Goal: Task Accomplishment & Management: Complete application form

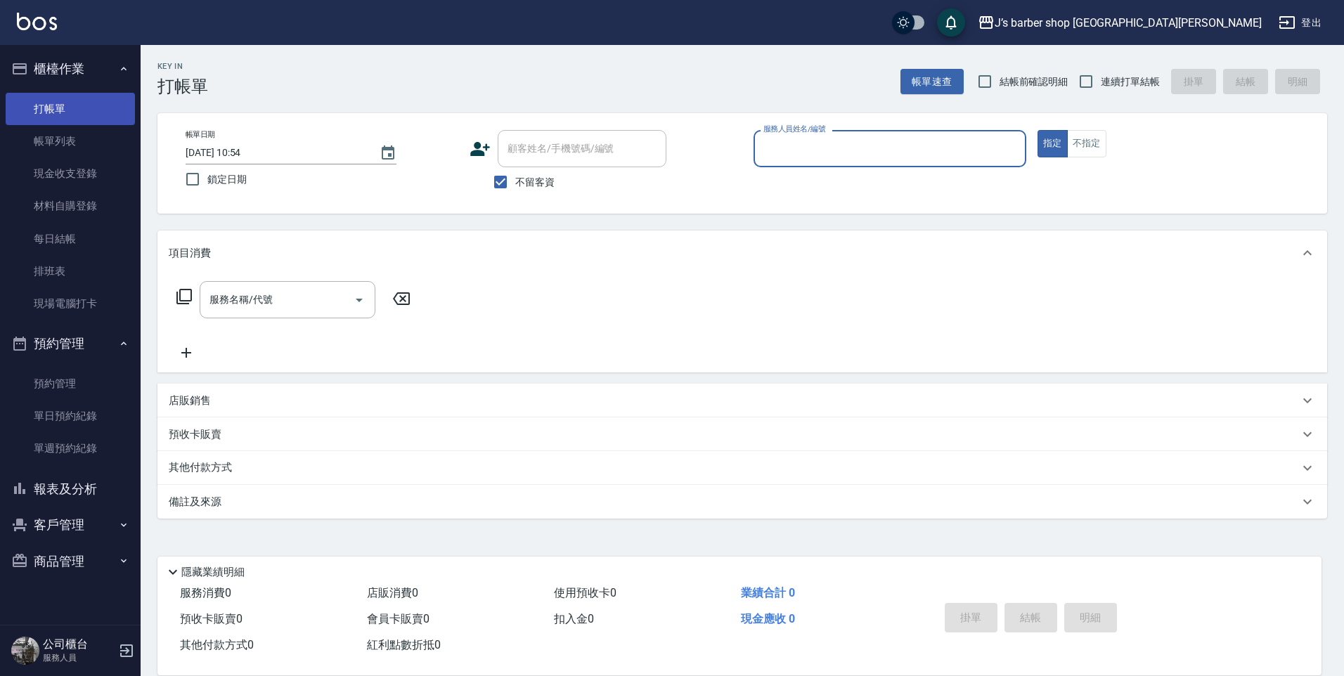
click at [78, 145] on link "帳單列表" at bounding box center [70, 141] width 129 height 32
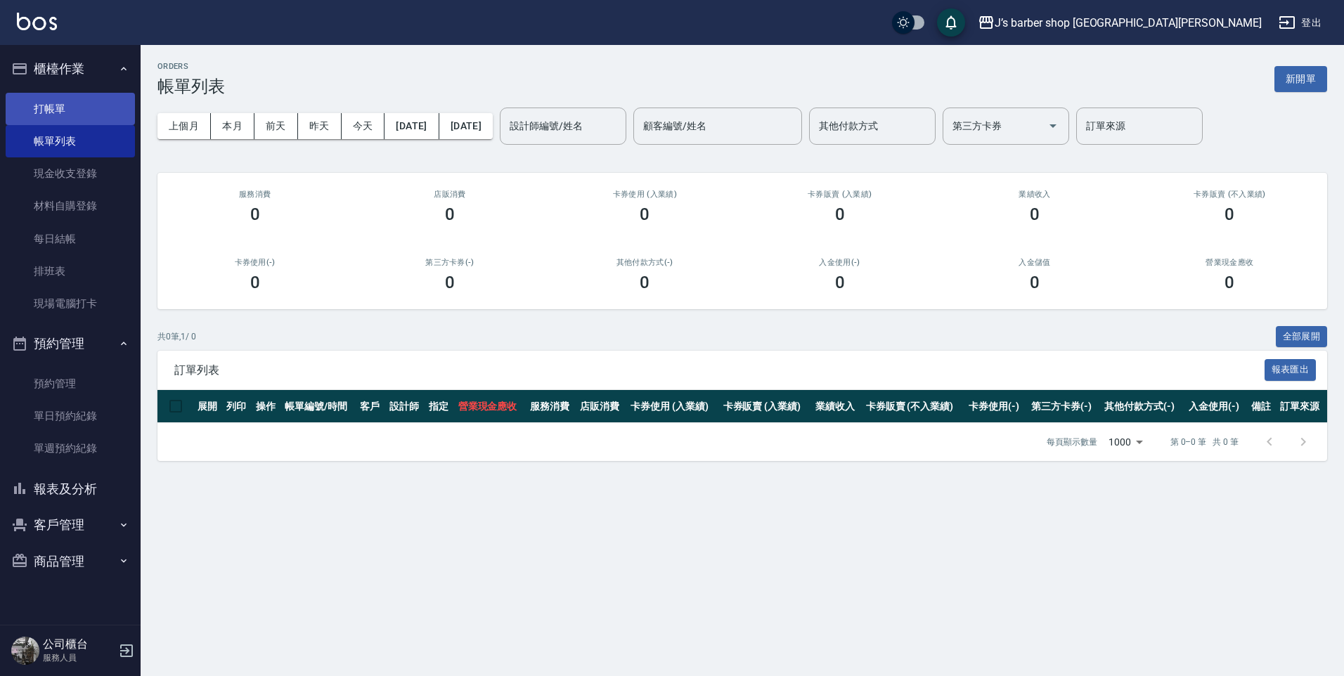
click at [86, 119] on link "打帳單" at bounding box center [70, 109] width 129 height 32
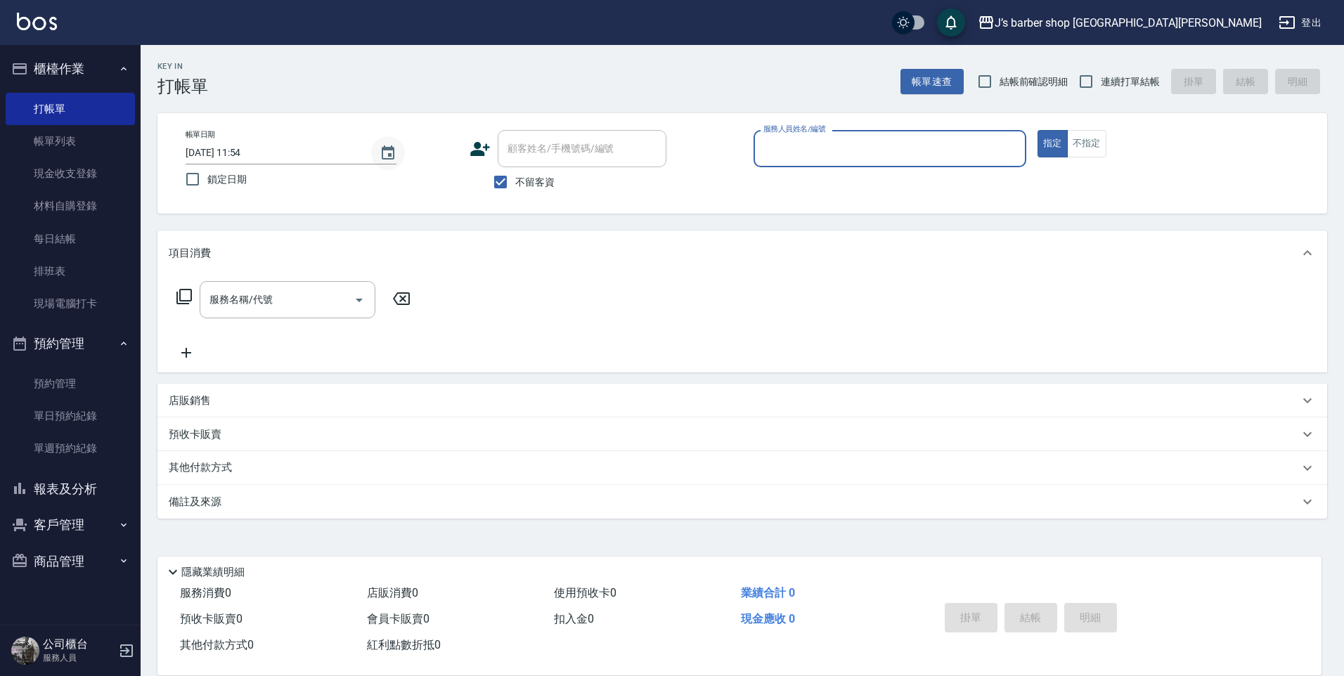
drag, startPoint x: 379, startPoint y: 153, endPoint x: 387, endPoint y: 153, distance: 7.8
click at [380, 153] on button "Choose date, selected date is 2025-08-15" at bounding box center [388, 153] width 34 height 34
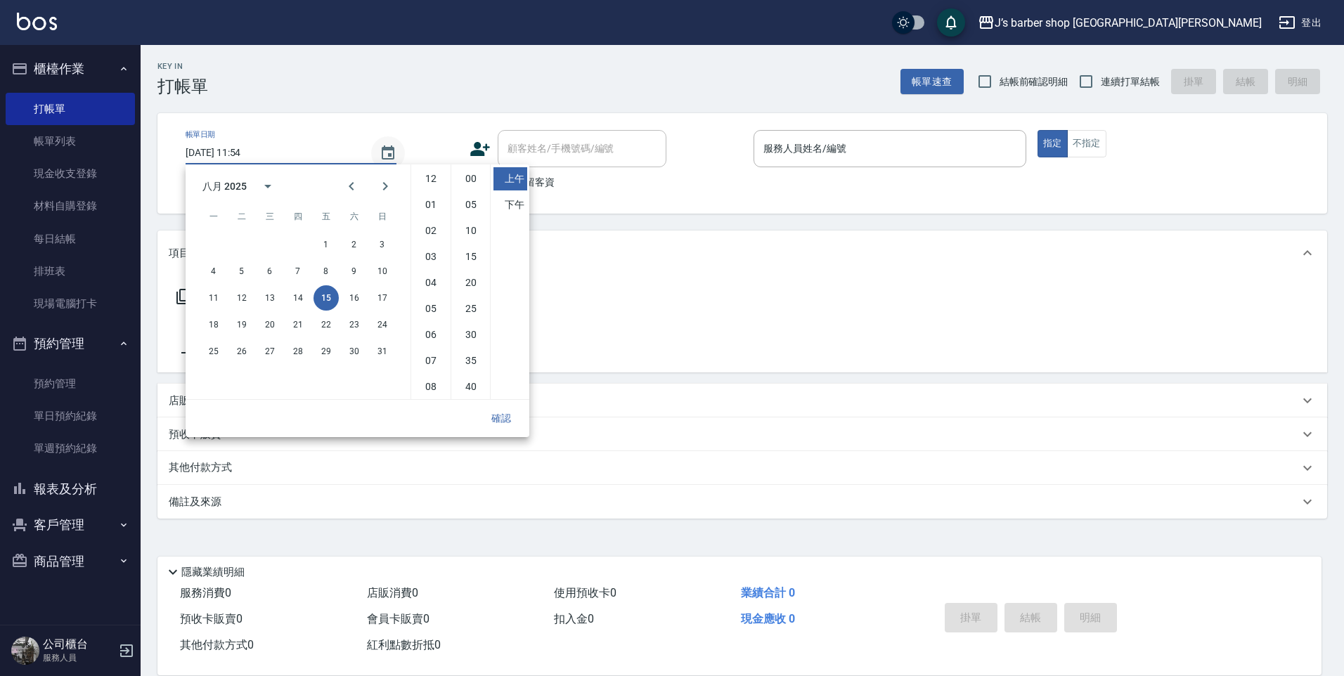
scroll to position [79, 0]
click at [472, 172] on li "00" at bounding box center [471, 178] width 34 height 23
type input "[DATE] 11:00"
click at [515, 412] on button "確認" at bounding box center [501, 419] width 45 height 26
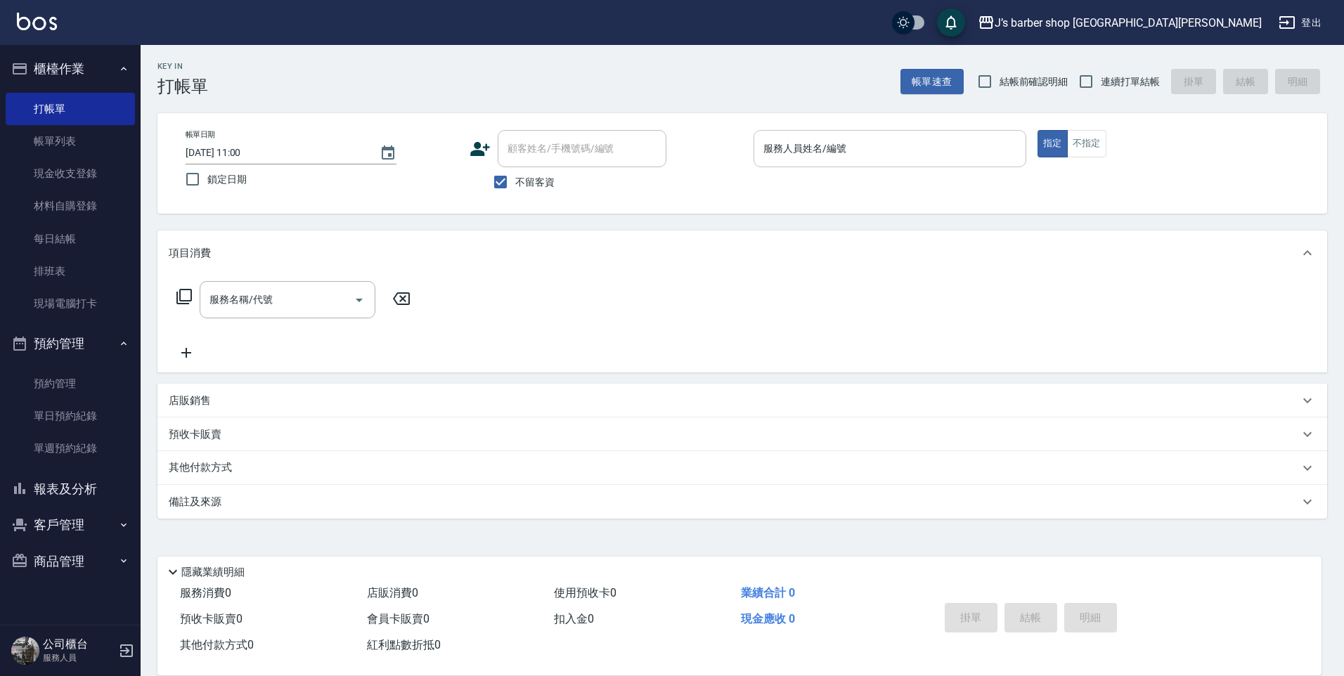
click at [783, 143] on input "服務人員姓名/編號" at bounding box center [890, 148] width 260 height 25
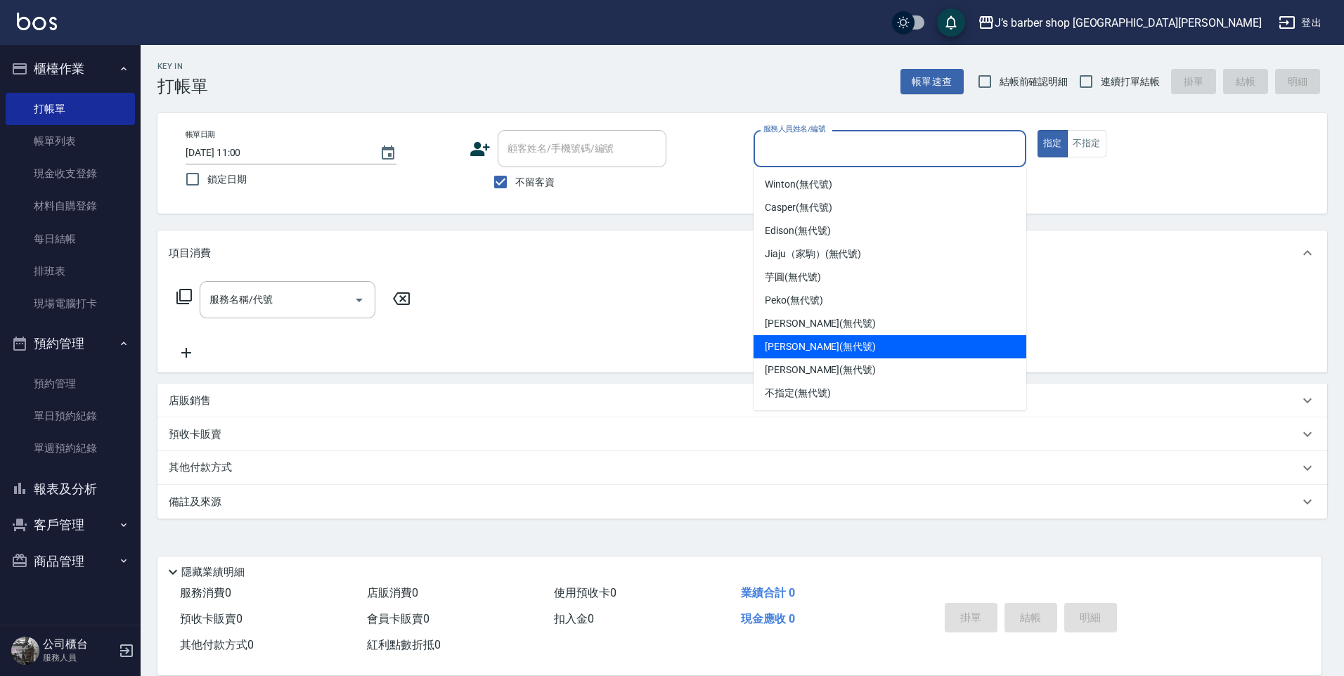
drag, startPoint x: 792, startPoint y: 341, endPoint x: 780, endPoint y: 333, distance: 13.7
click at [791, 341] on span "[PERSON_NAME] (無代號)" at bounding box center [820, 347] width 111 height 15
type input "[PERSON_NAME](無代號)"
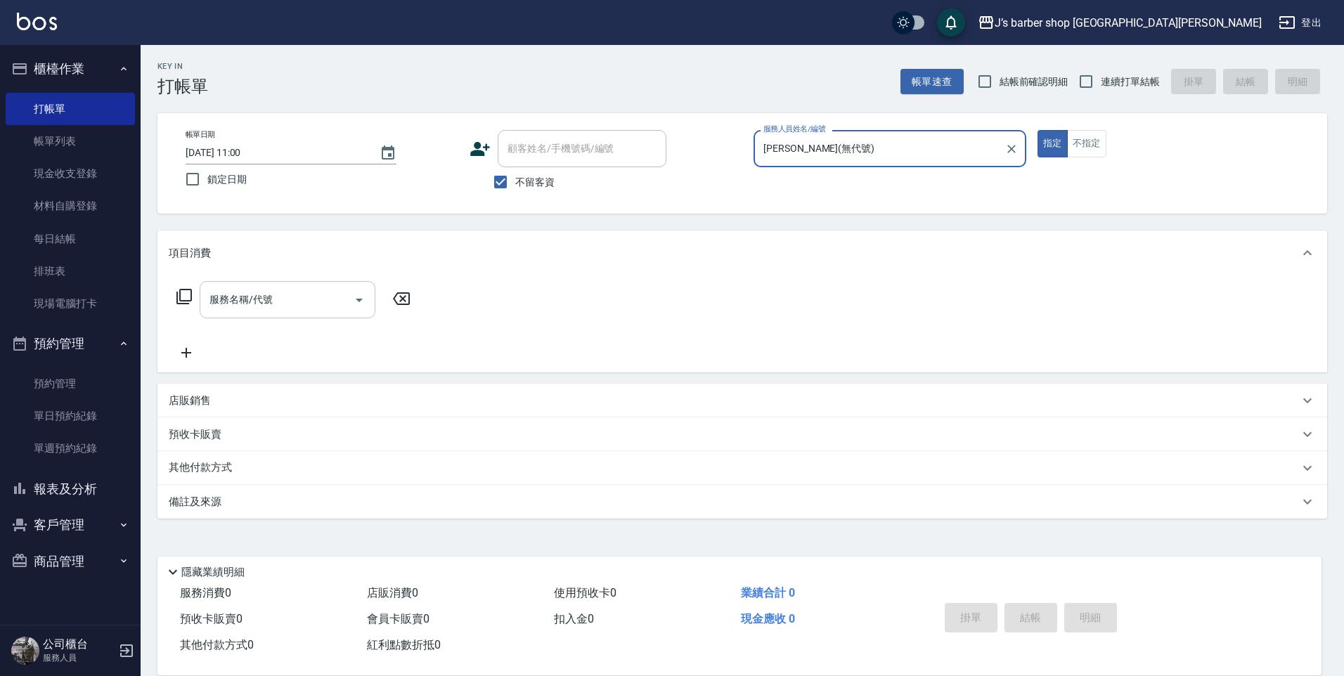
click at [227, 318] on div "服務名稱/代號" at bounding box center [288, 299] width 176 height 37
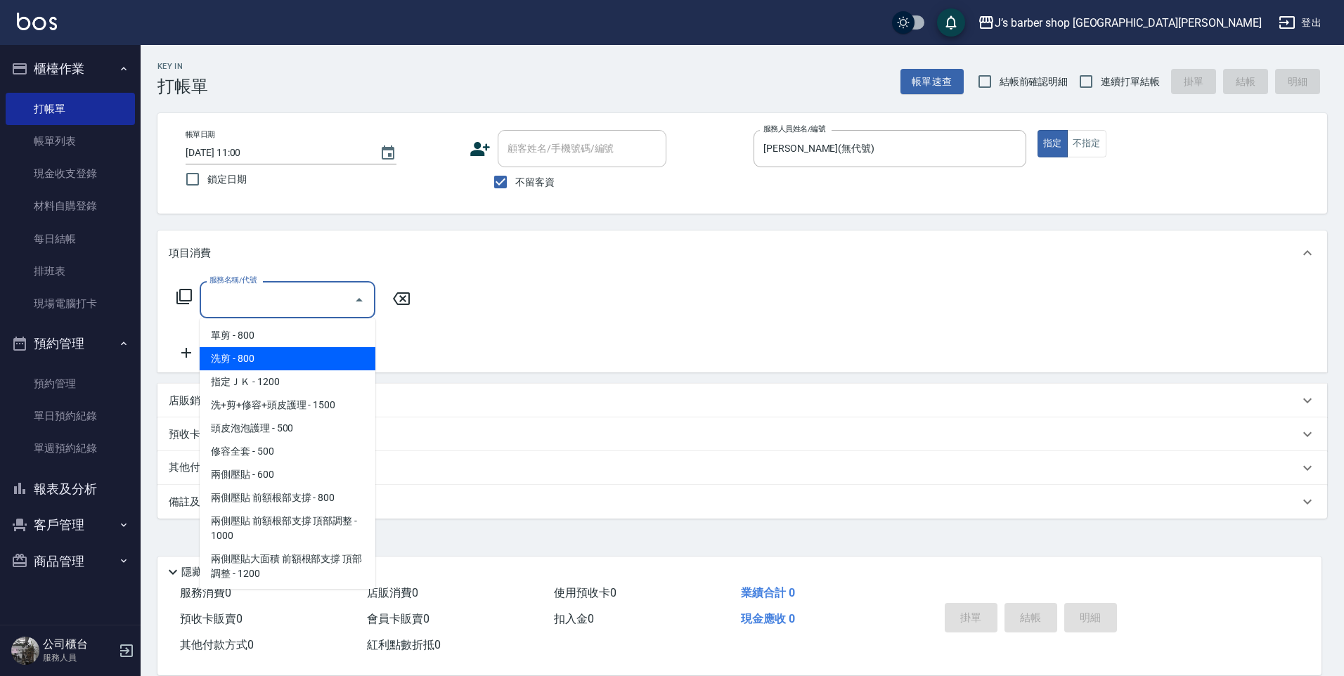
click at [266, 356] on span "洗剪 - 800" at bounding box center [288, 358] width 176 height 23
type input "洗剪(101)"
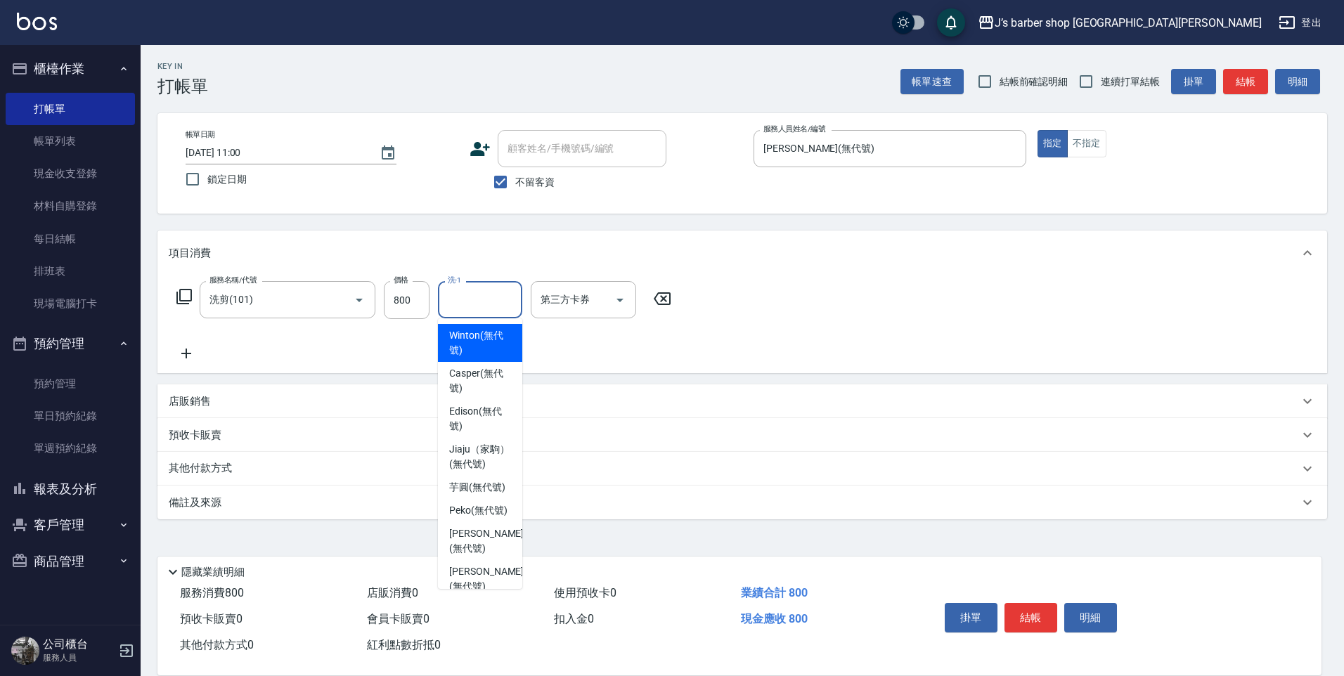
drag, startPoint x: 451, startPoint y: 292, endPoint x: 458, endPoint y: 295, distance: 8.2
click at [453, 292] on div "洗-1 洗-1" at bounding box center [480, 299] width 84 height 37
click at [486, 288] on input "洗-1" at bounding box center [480, 300] width 72 height 25
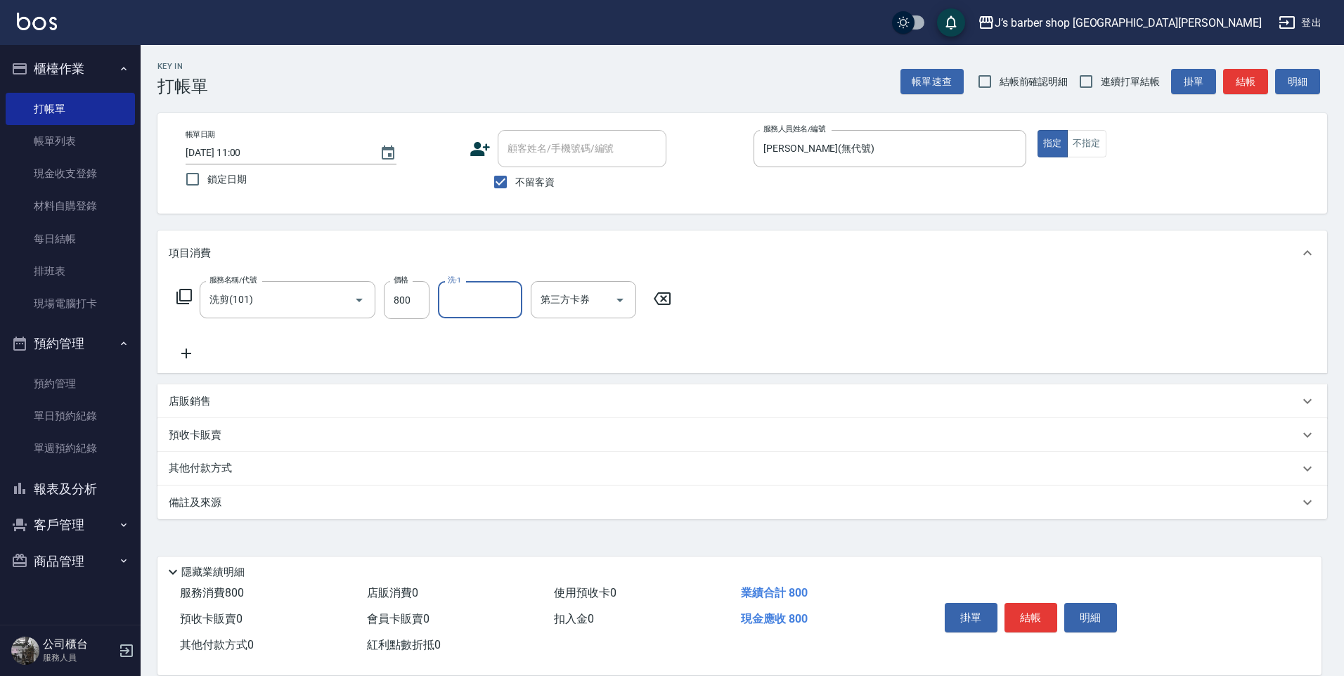
click at [672, 292] on icon at bounding box center [662, 298] width 35 height 17
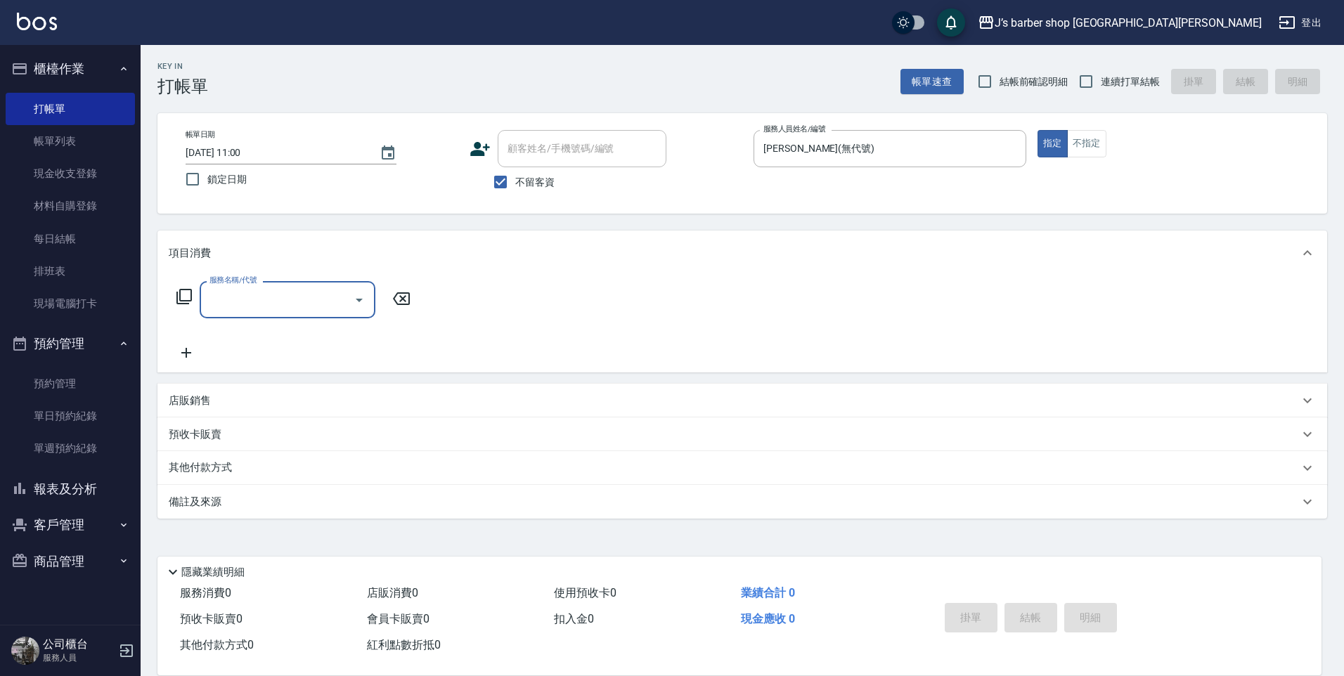
click at [240, 401] on div "店販銷售" at bounding box center [734, 401] width 1131 height 15
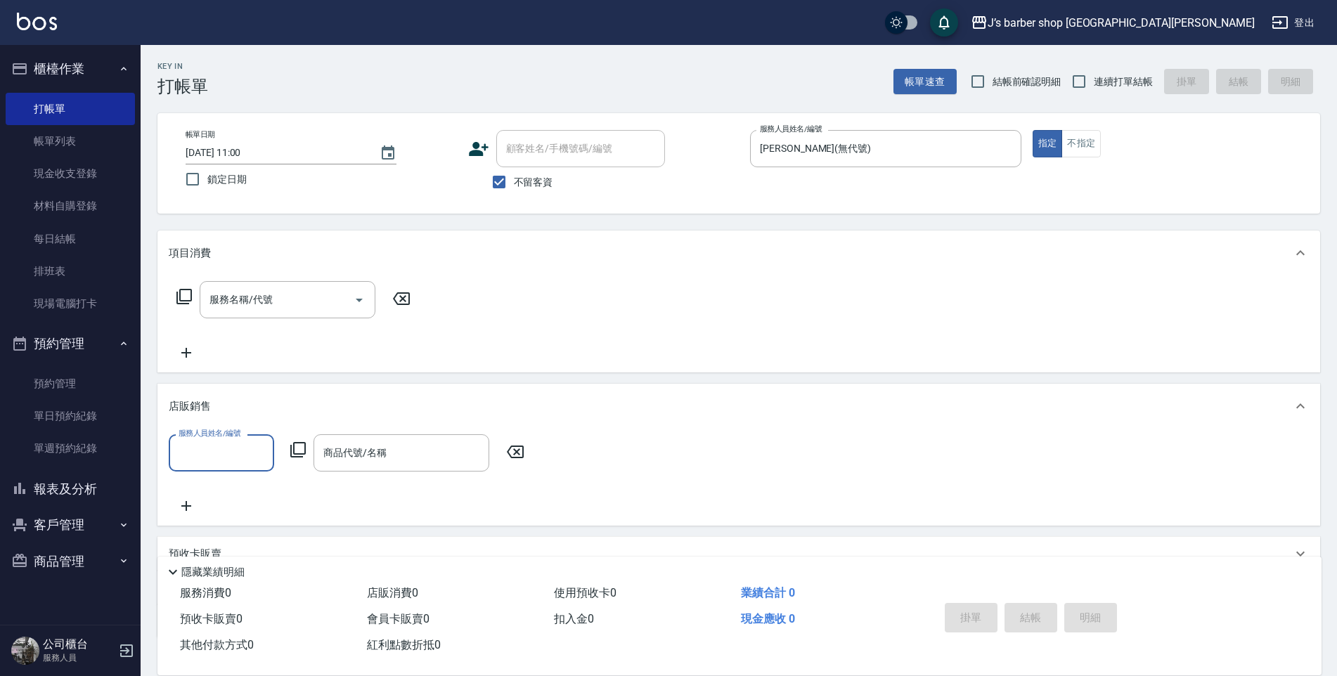
scroll to position [0, 0]
click at [217, 448] on input "服務人員姓名/編號" at bounding box center [221, 453] width 93 height 25
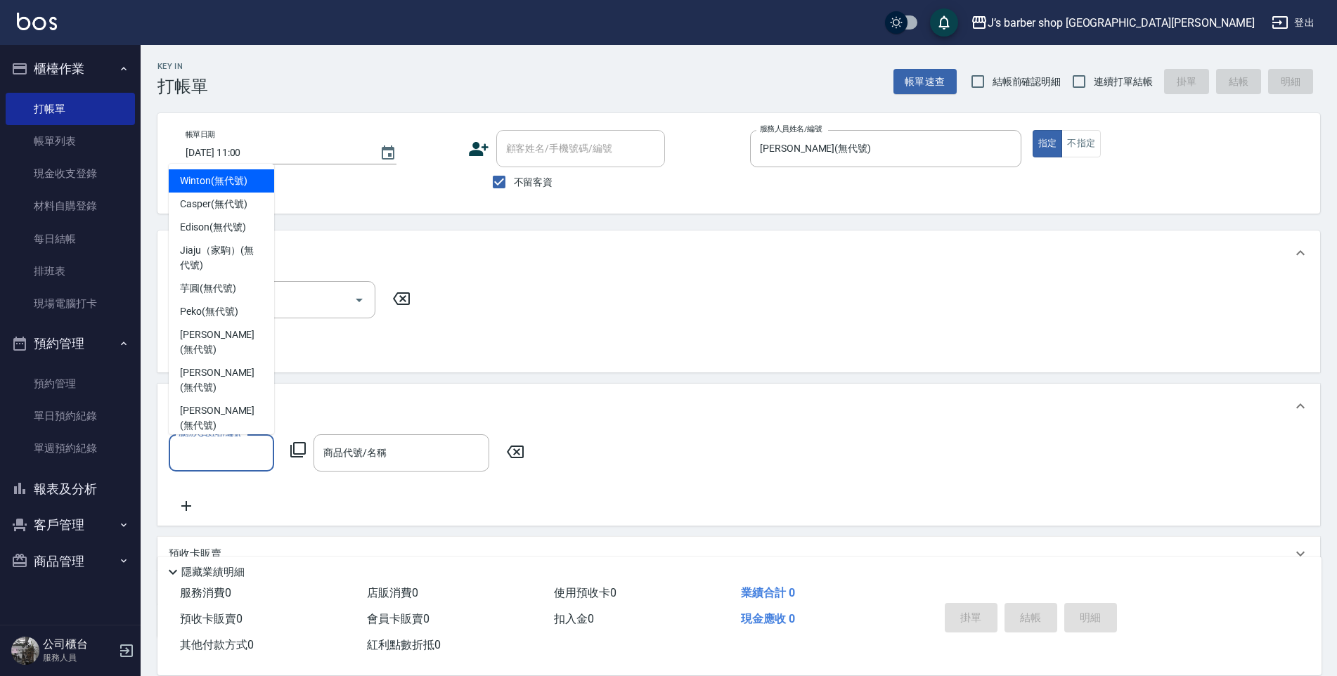
click at [226, 188] on span "Winton (無代號)" at bounding box center [213, 181] width 67 height 15
type input "Winton(無代號)"
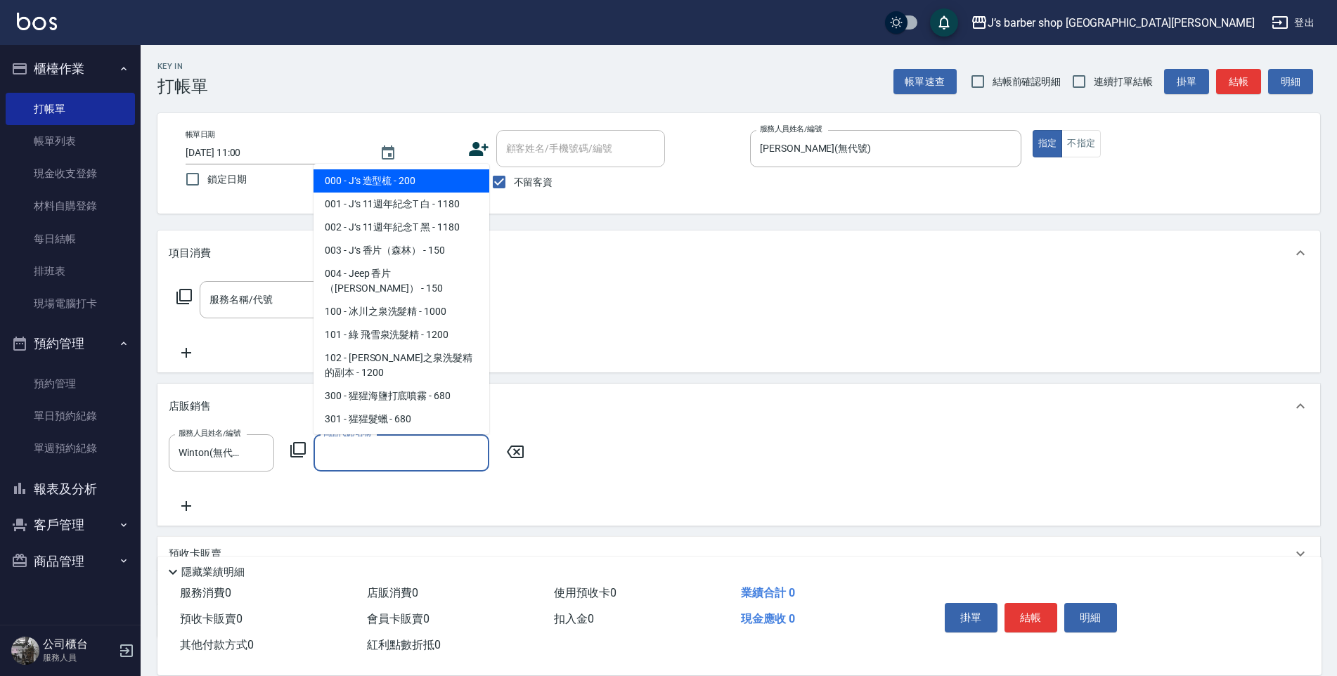
click at [399, 444] on input "商品代號/名稱" at bounding box center [401, 453] width 163 height 25
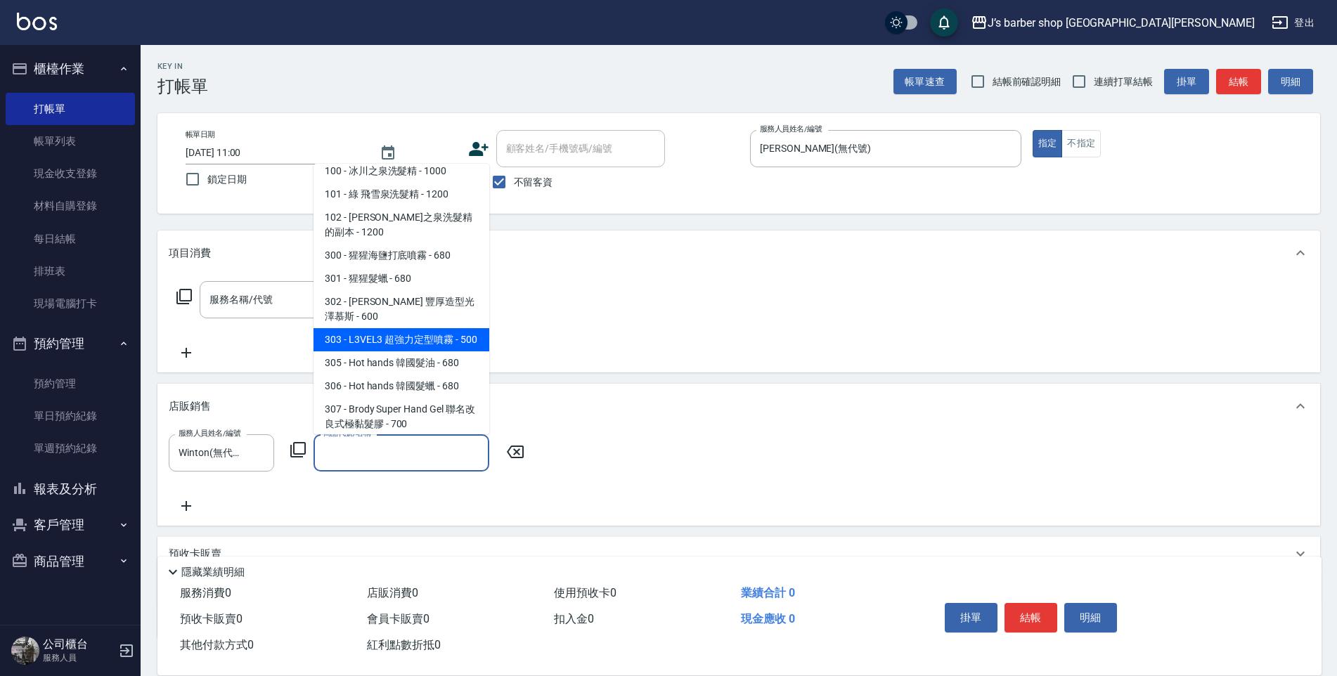
scroll to position [211, 0]
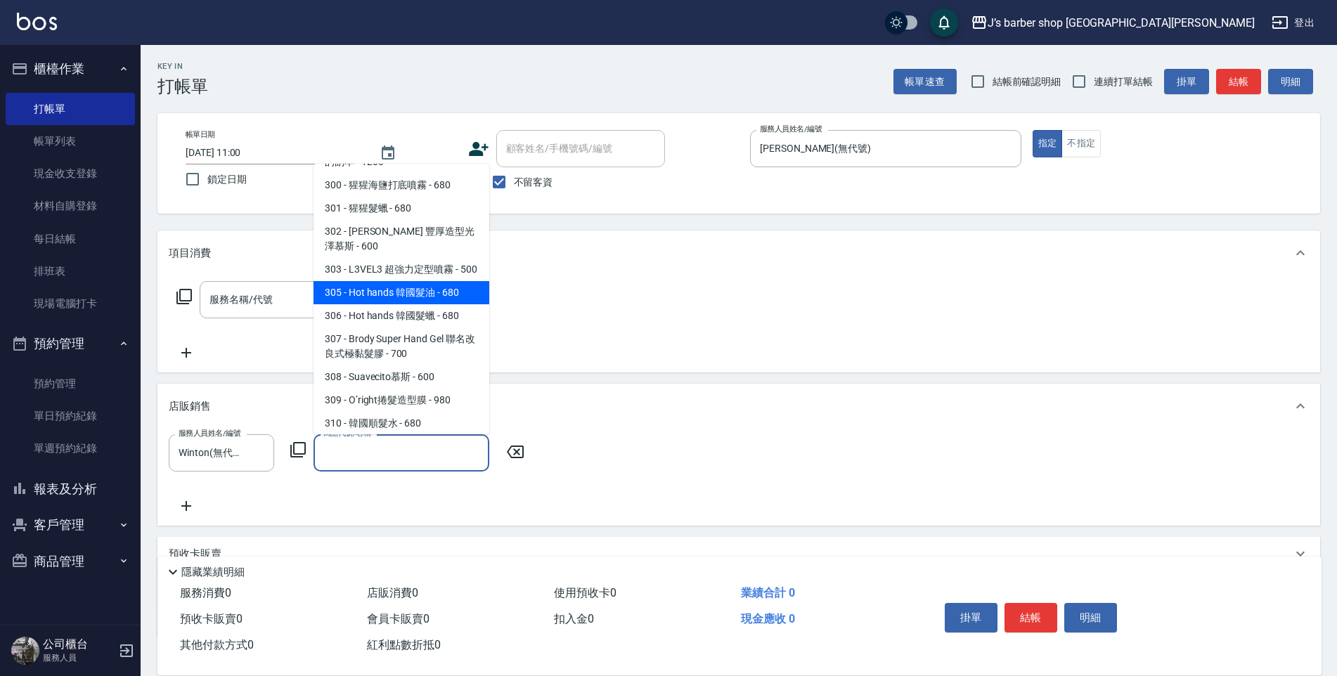
click at [378, 297] on span "305 - Hot hands 韓國髮油 - 680" at bounding box center [402, 292] width 176 height 23
type input "Hot hands 韓國髮油"
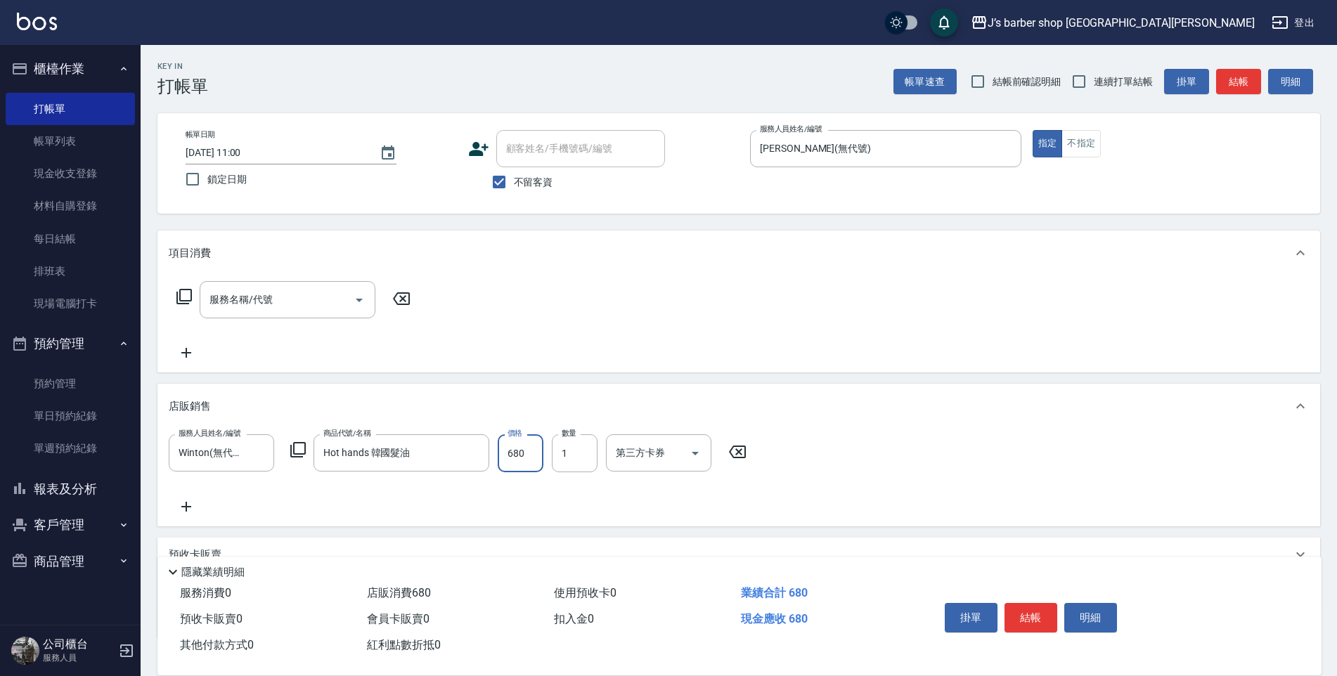
click at [527, 458] on input "680" at bounding box center [521, 454] width 46 height 38
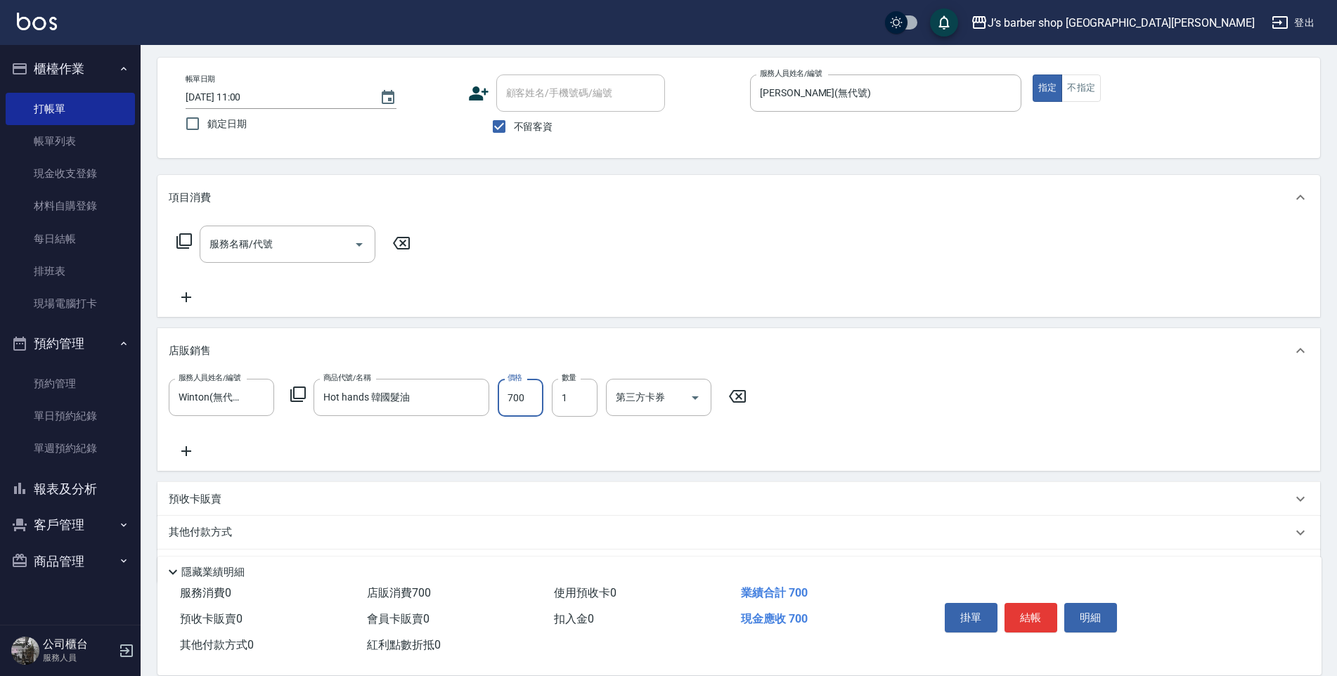
scroll to position [98, 0]
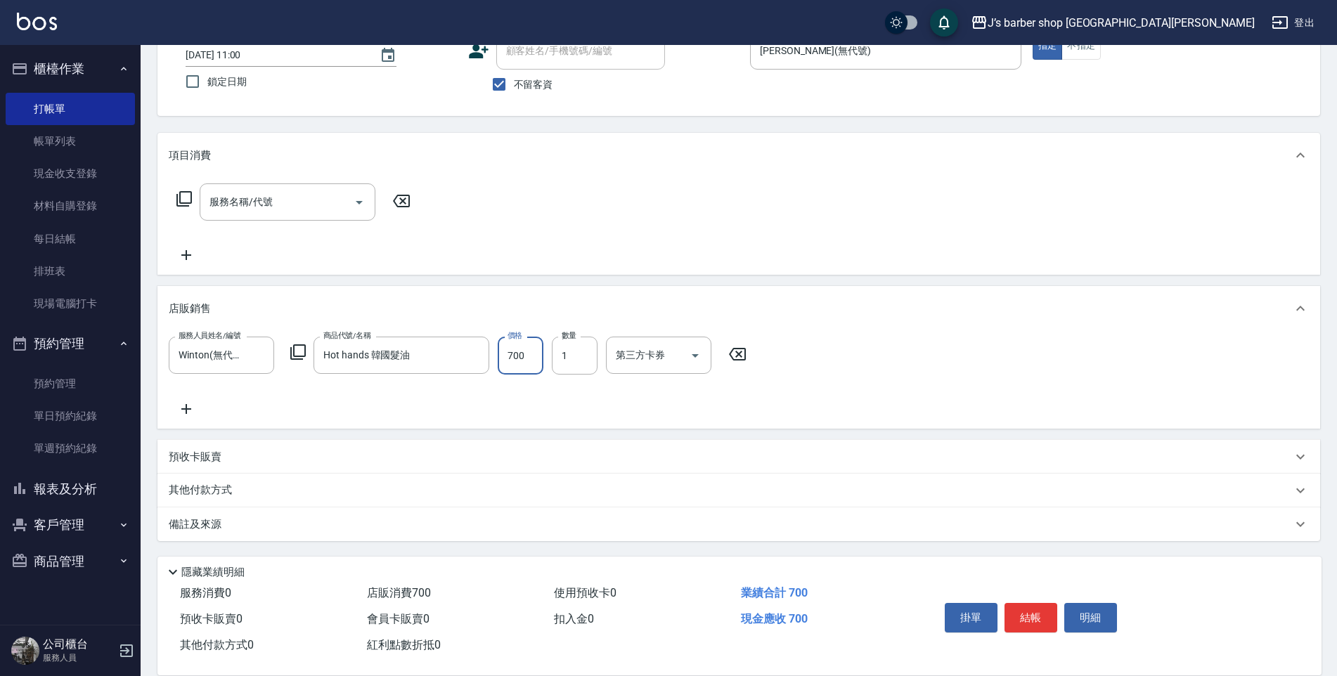
type input "700"
click at [236, 525] on div "備註及來源" at bounding box center [731, 524] width 1124 height 15
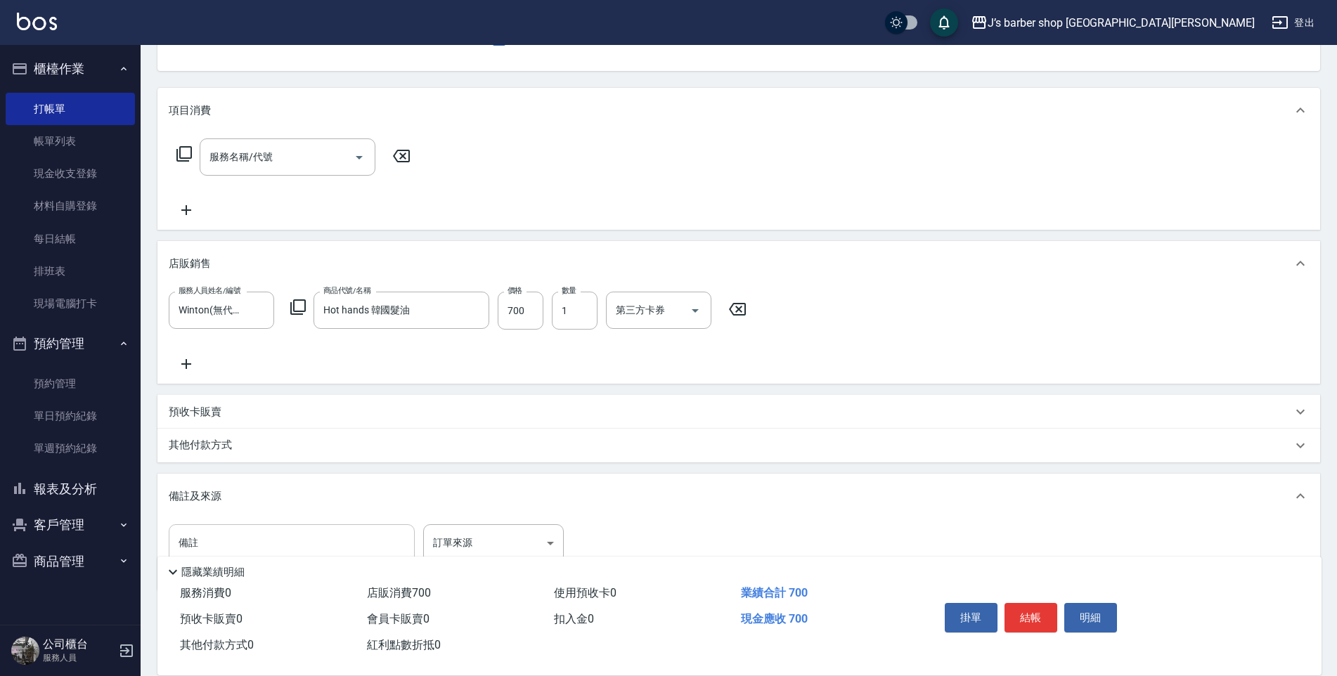
scroll to position [193, 0]
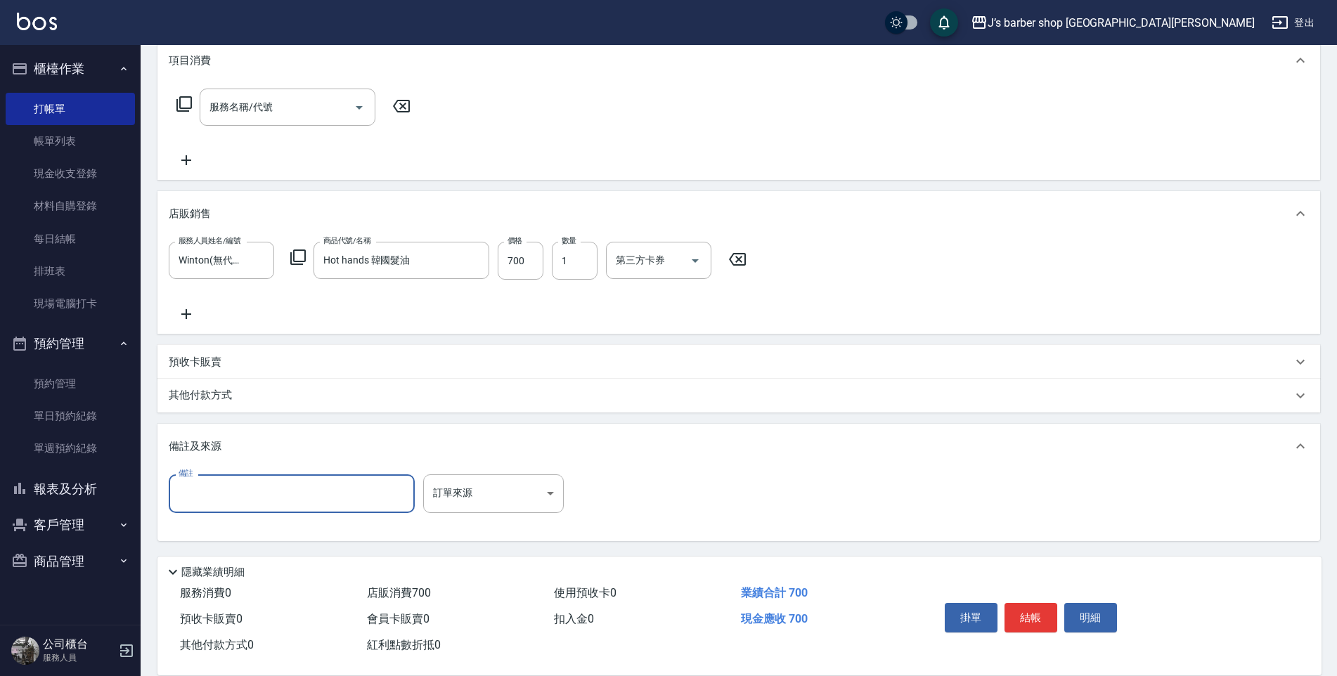
click at [250, 492] on input "備註" at bounding box center [292, 494] width 246 height 38
type input "5"
type input "h"
type input "ㄑ"
type input "轉帳"
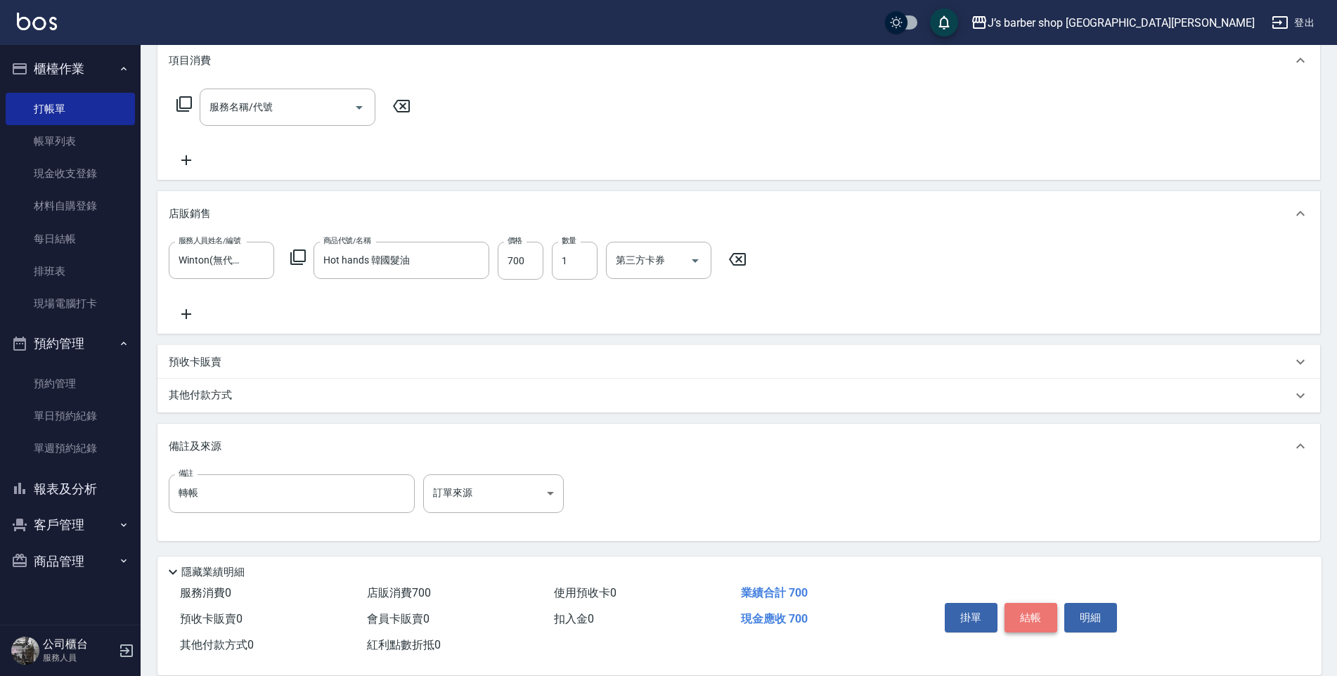
click at [1027, 610] on button "結帳" at bounding box center [1031, 618] width 53 height 30
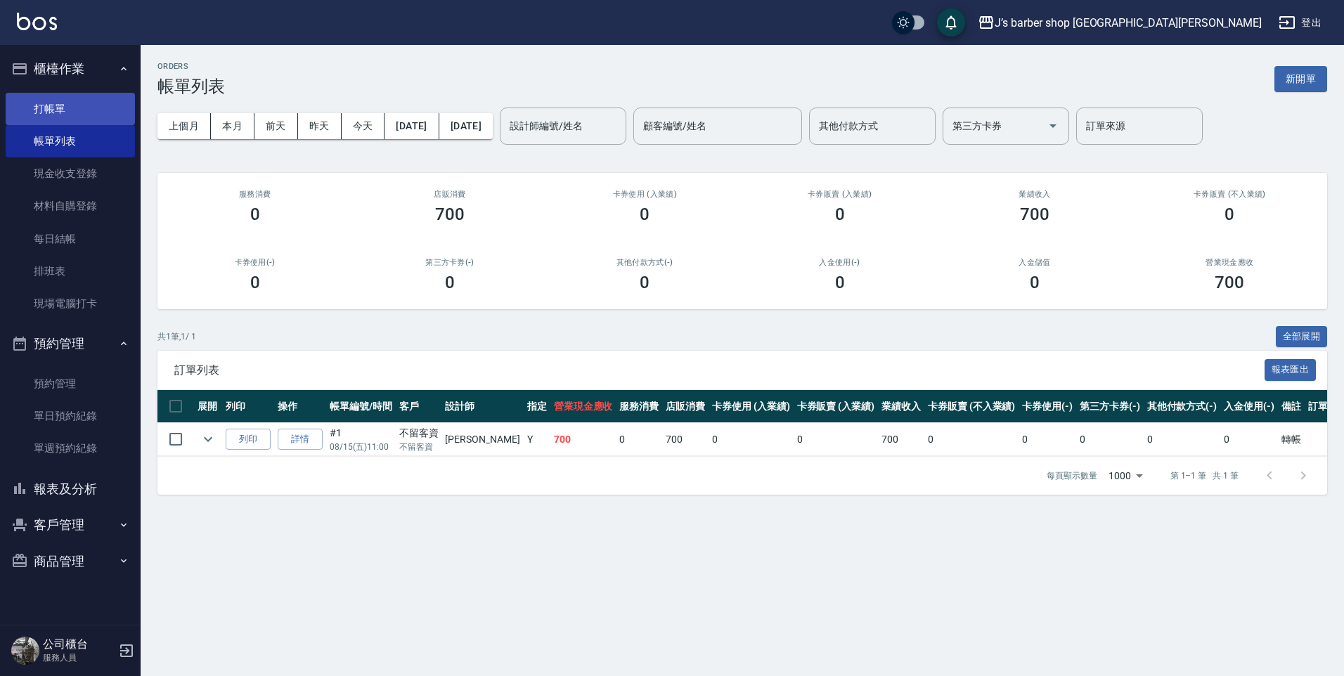
click at [89, 105] on link "打帳單" at bounding box center [70, 109] width 129 height 32
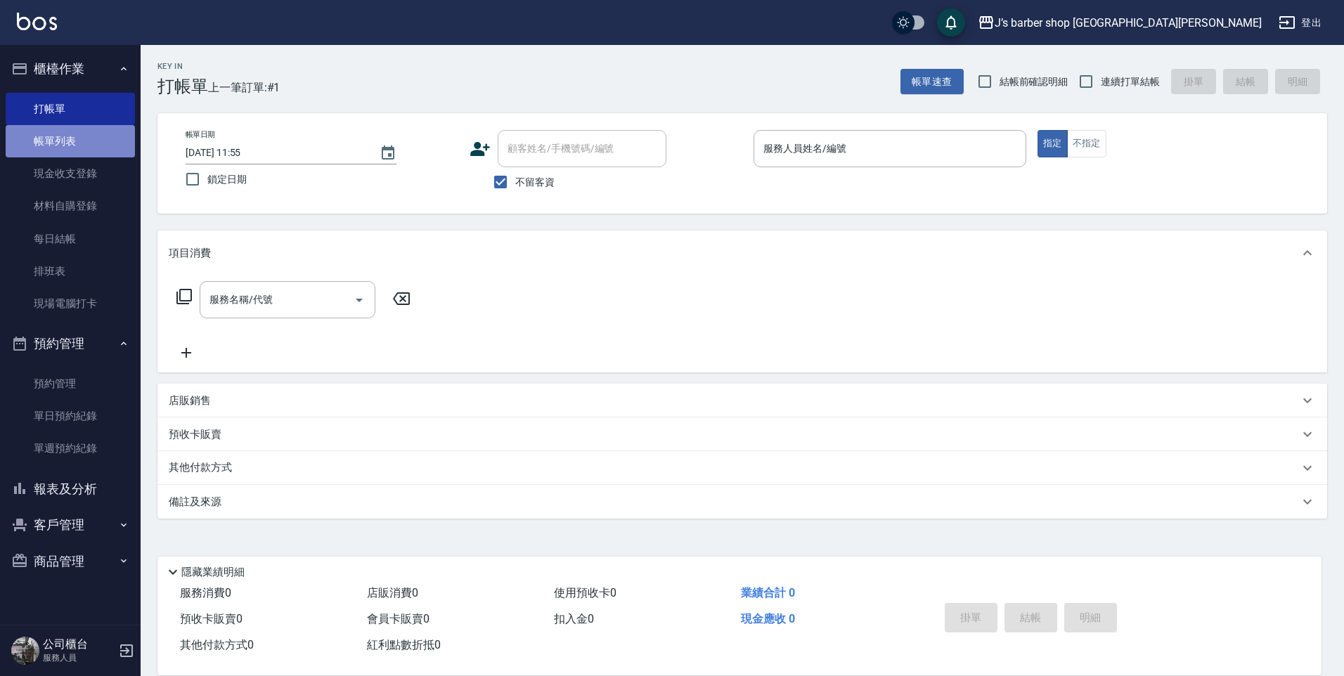
click at [101, 140] on link "帳單列表" at bounding box center [70, 141] width 129 height 32
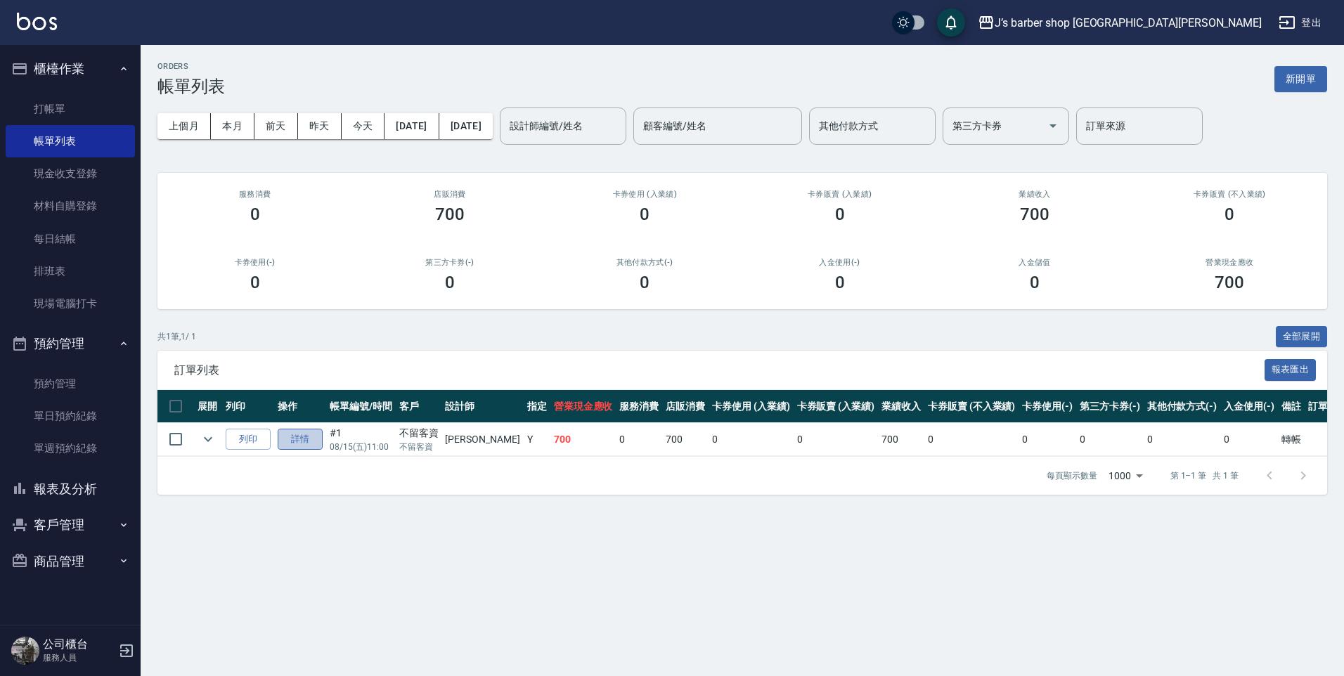
click at [315, 440] on link "詳情" at bounding box center [300, 440] width 45 height 22
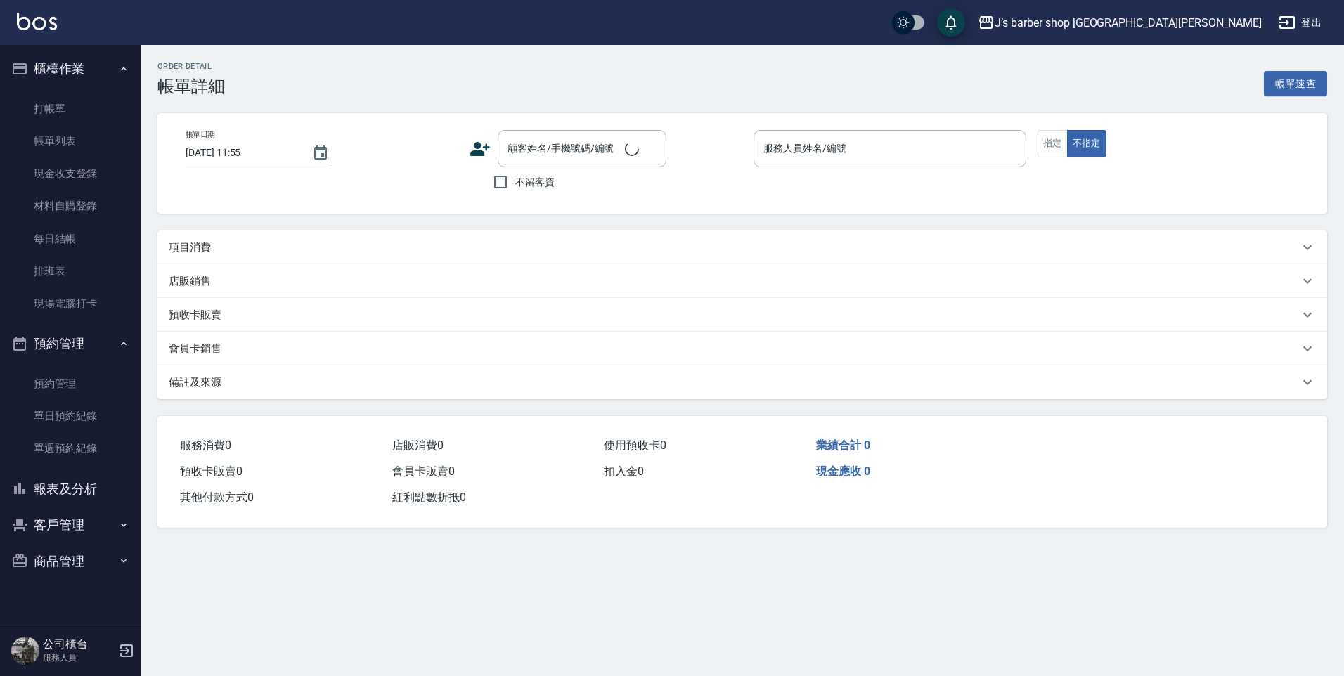
type input "[DATE] 11:00"
checkbox input "true"
type input "[PERSON_NAME](無代號)"
type input "轉帳"
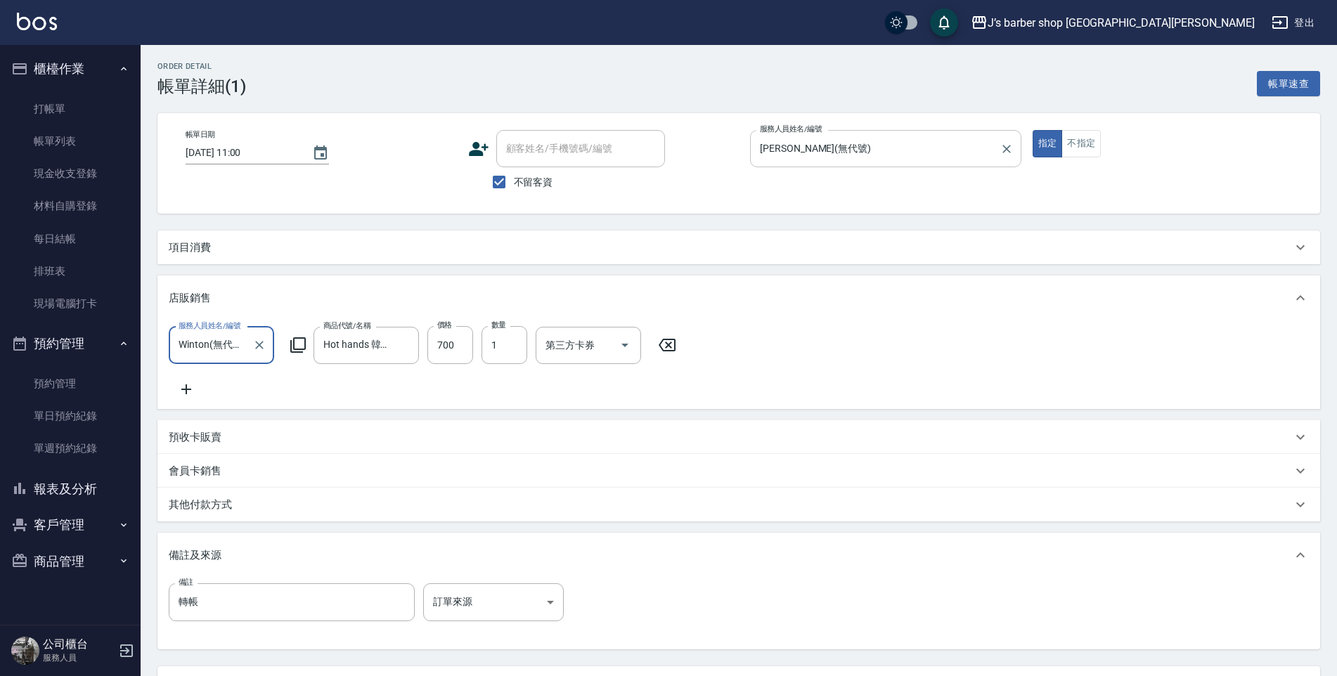
click at [843, 139] on input "[PERSON_NAME](無代號)" at bounding box center [876, 148] width 238 height 25
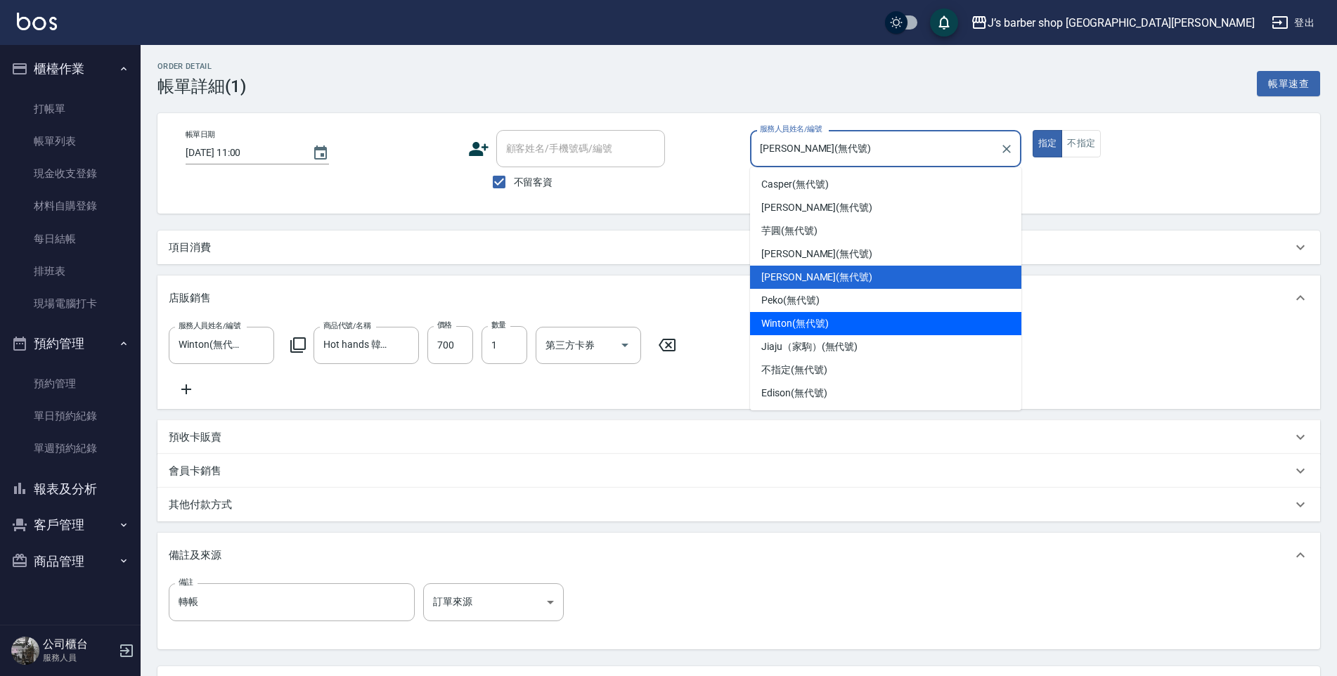
click at [818, 320] on span "Winton (無代號)" at bounding box center [794, 323] width 67 height 15
type input "Winton(無代號)"
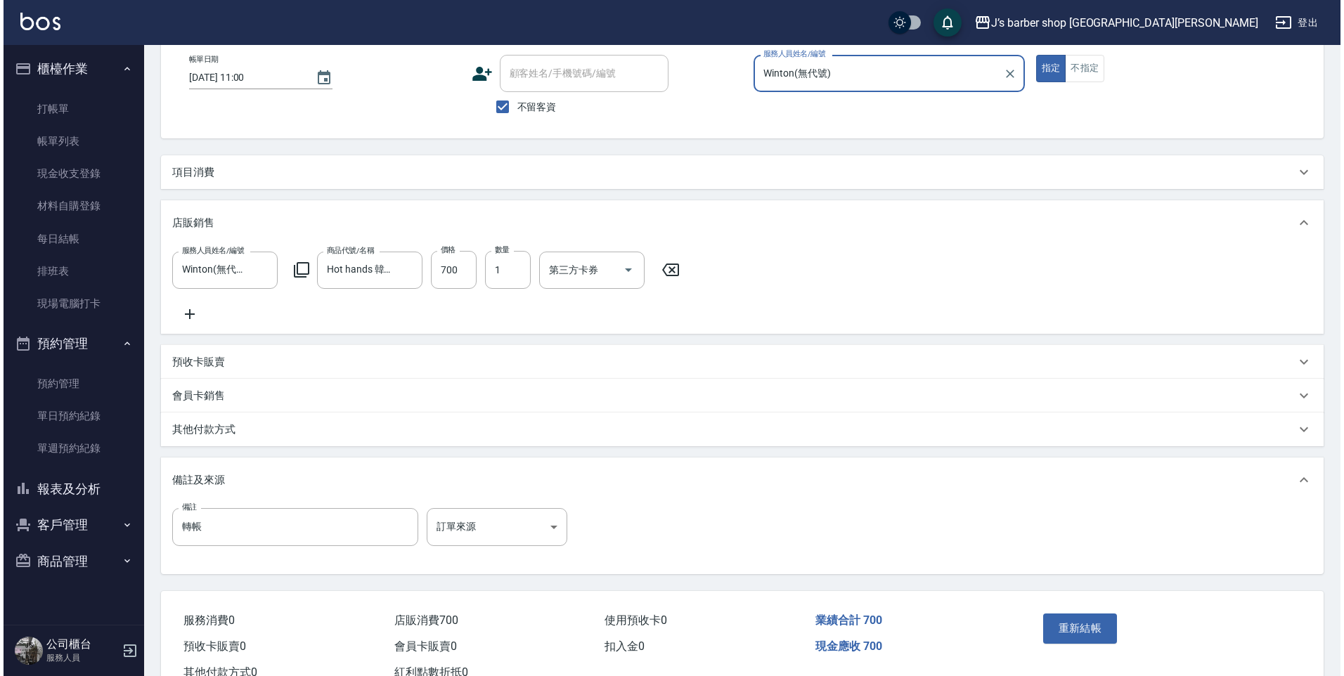
scroll to position [136, 0]
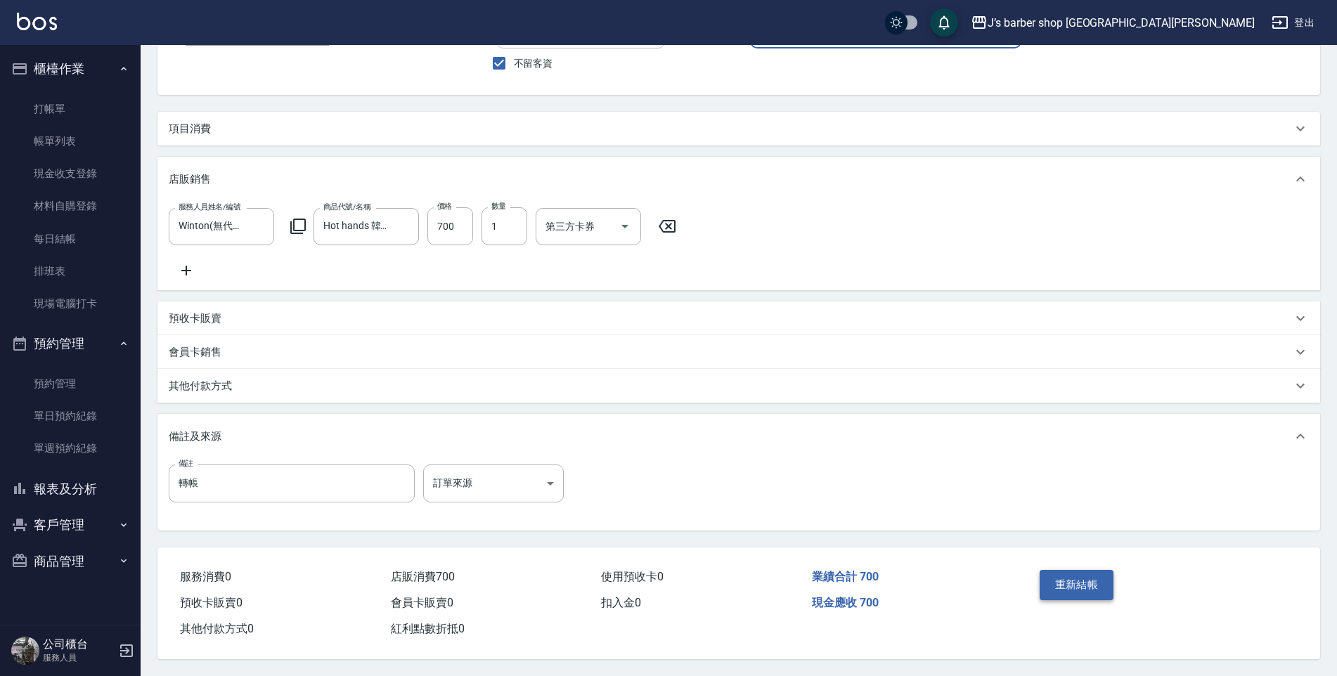
click at [1071, 571] on button "重新結帳" at bounding box center [1077, 585] width 75 height 30
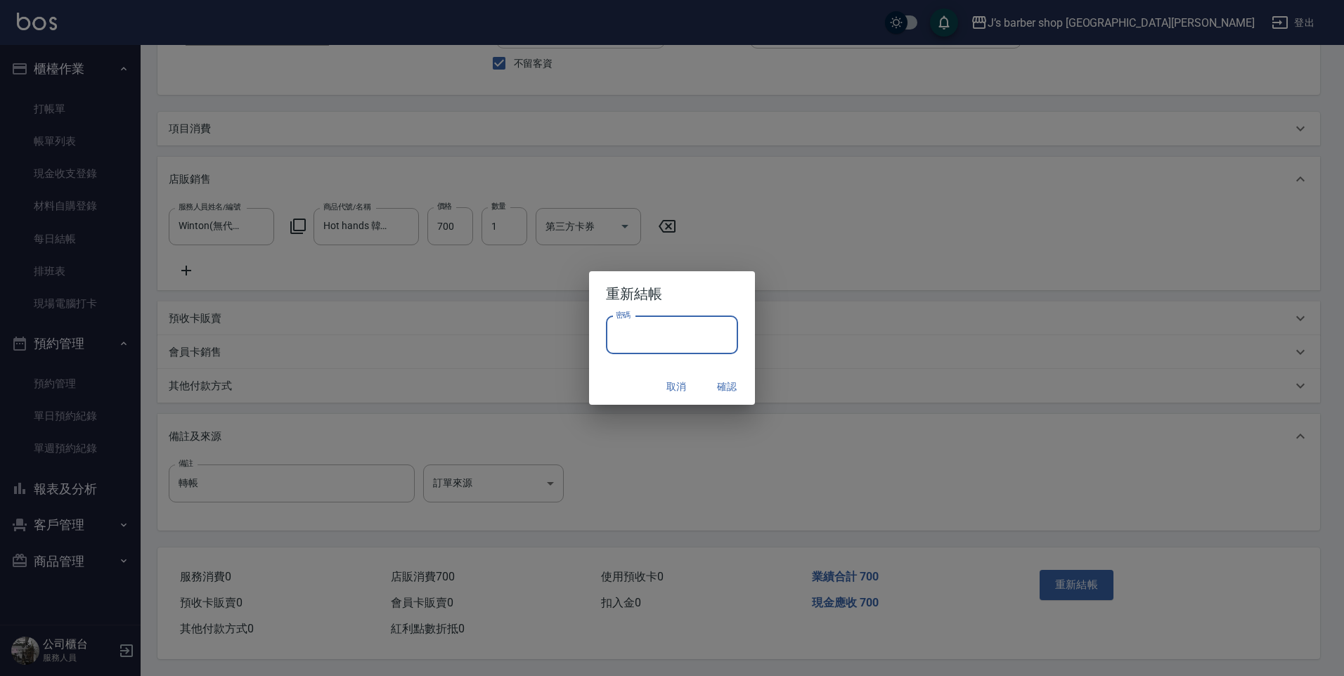
click at [650, 342] on input "密碼" at bounding box center [672, 335] width 132 height 38
type input "****"
click at [727, 379] on button "確認" at bounding box center [726, 387] width 45 height 26
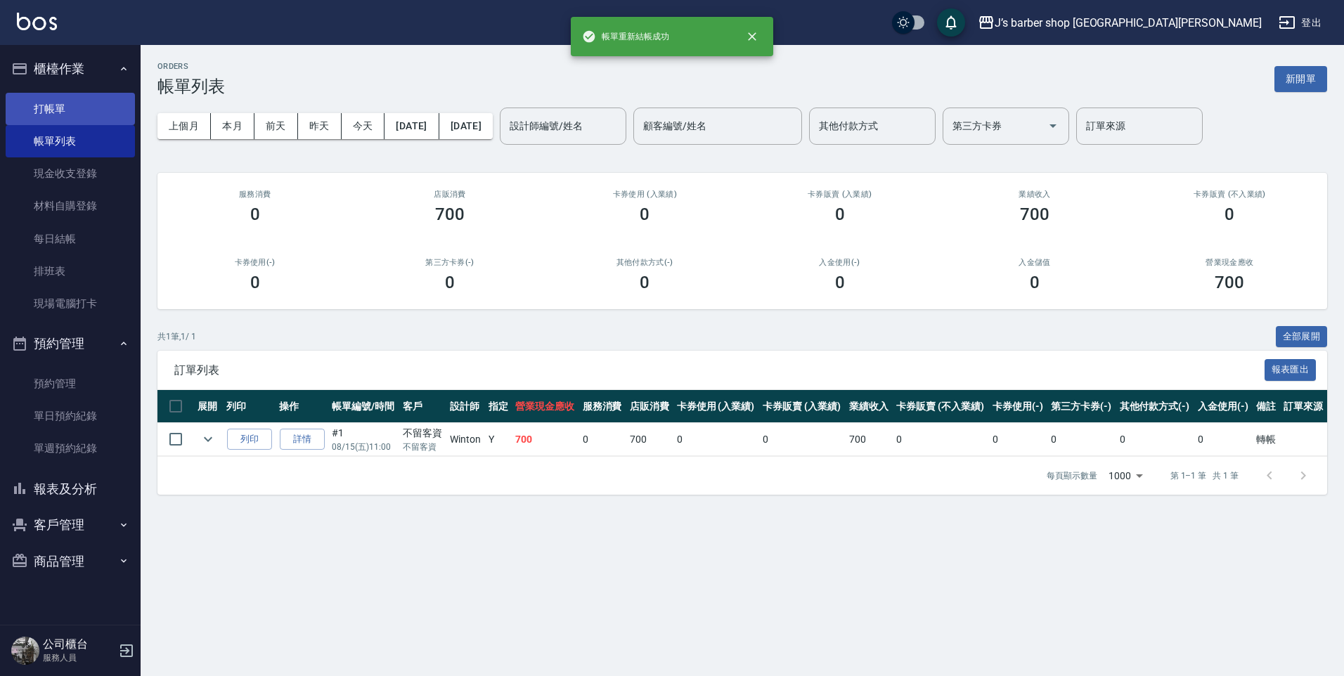
click at [73, 120] on link "打帳單" at bounding box center [70, 109] width 129 height 32
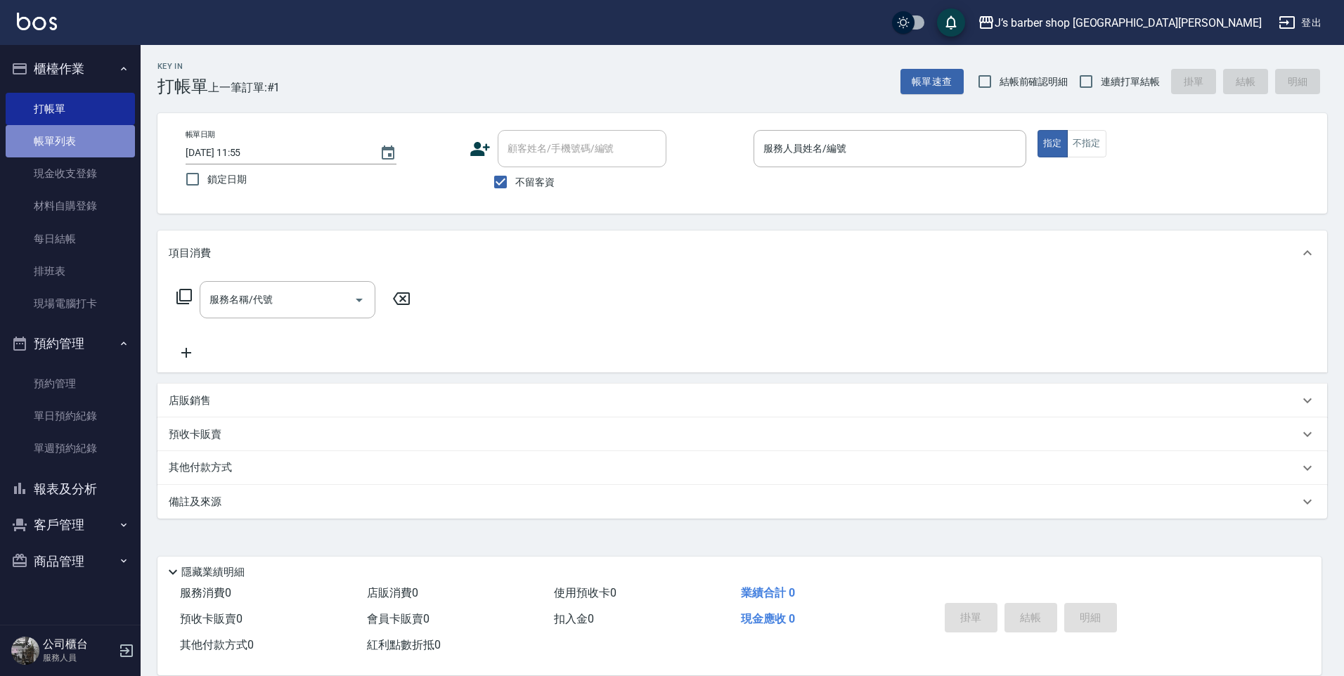
click at [61, 134] on link "帳單列表" at bounding box center [70, 141] width 129 height 32
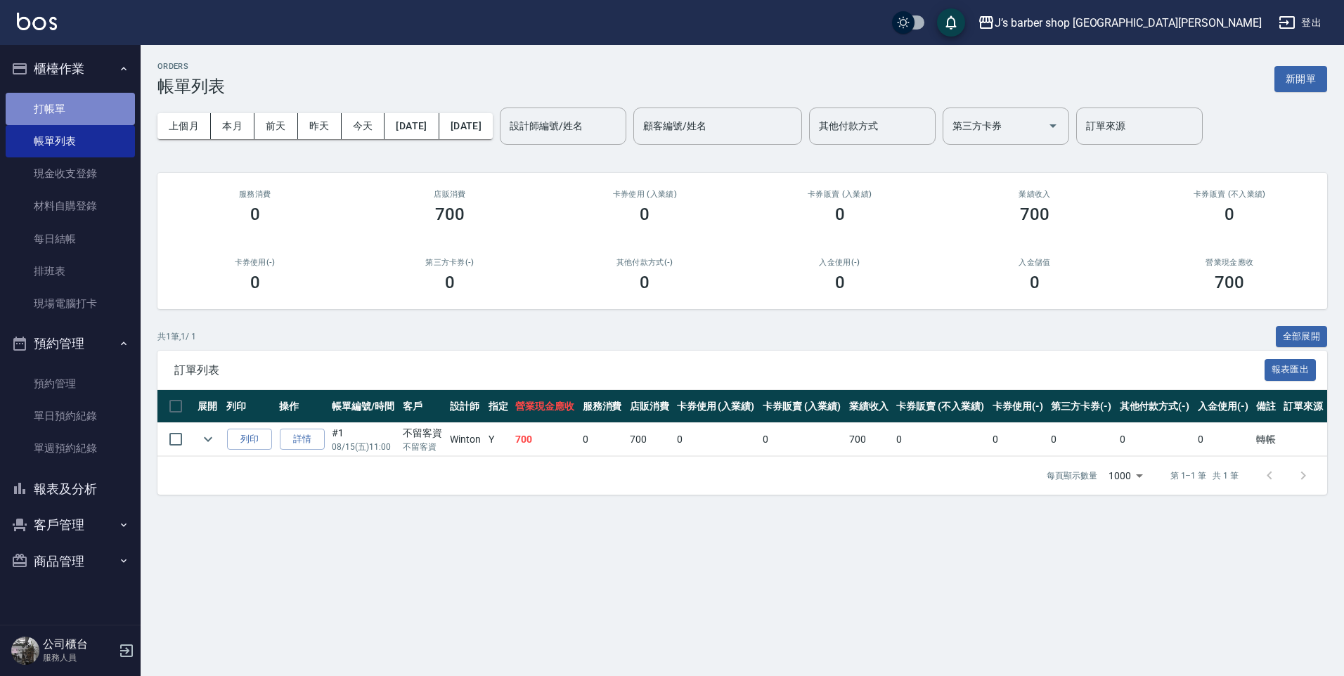
click at [48, 108] on link "打帳單" at bounding box center [70, 109] width 129 height 32
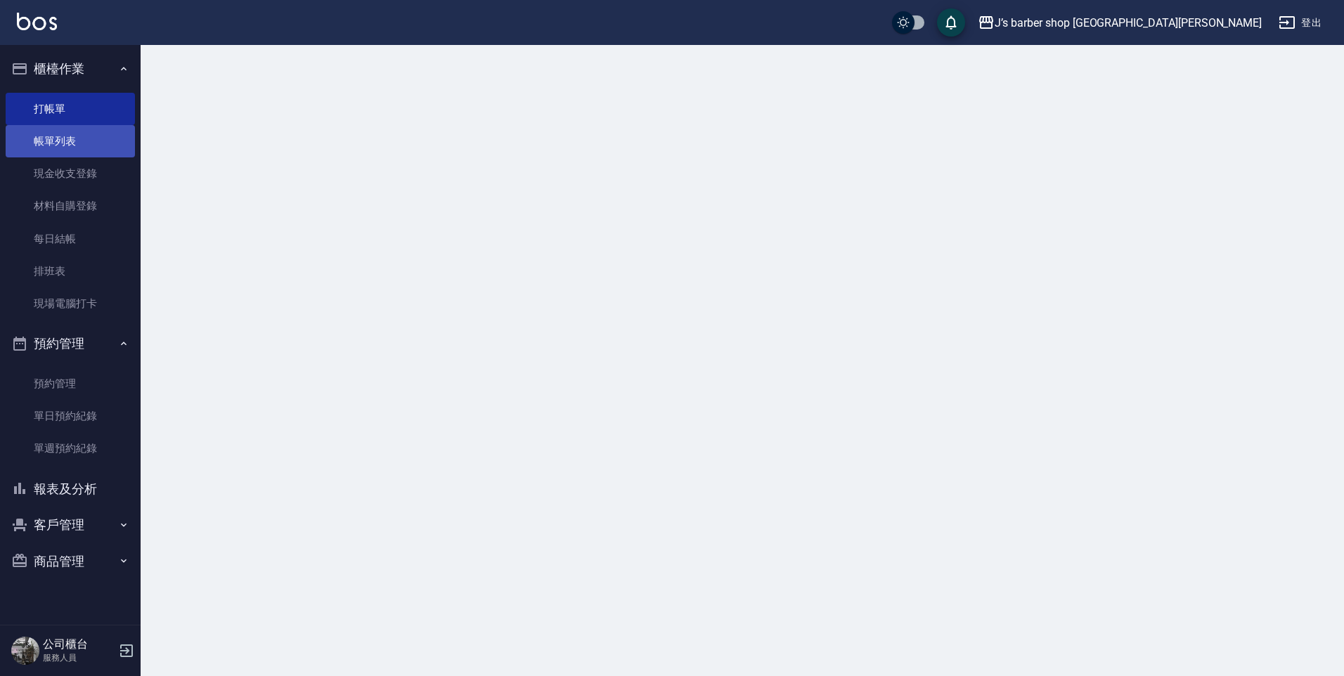
click at [64, 144] on link "帳單列表" at bounding box center [70, 141] width 129 height 32
